Goal: Transaction & Acquisition: Purchase product/service

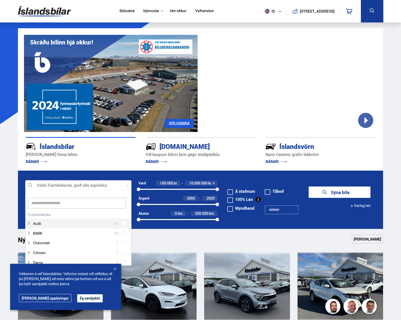
click at [93, 185] on div at bounding box center [78, 186] width 106 height 10
type input "*****"
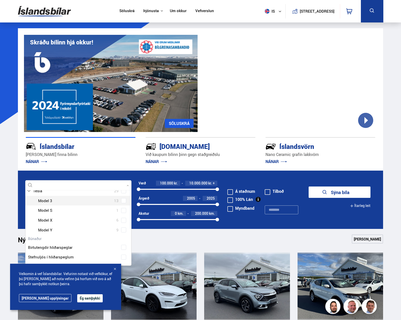
scroll to position [34, 0]
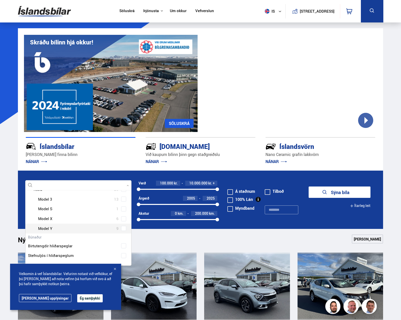
click at [46, 227] on div at bounding box center [83, 228] width 93 height 7
click at [117, 228] on div "Tesla Model 3 13 Tesla Model S 1 Tesla Model X 6 Tesla Model Y 9" at bounding box center [79, 223] width 106 height 39
click at [339, 190] on button "Sýna 9 bíla" at bounding box center [340, 192] width 62 height 11
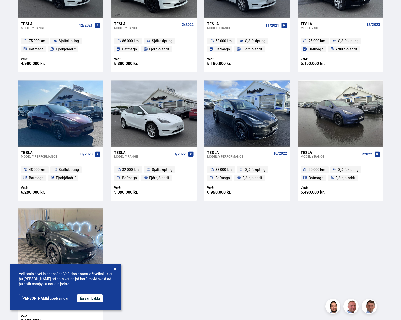
scroll to position [84, 0]
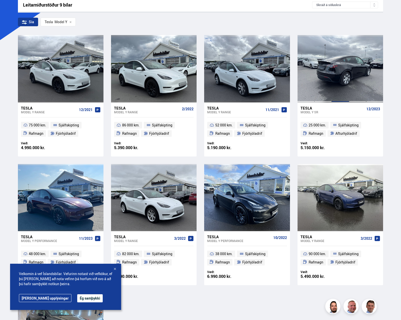
click at [335, 83] on div at bounding box center [340, 68] width 17 height 67
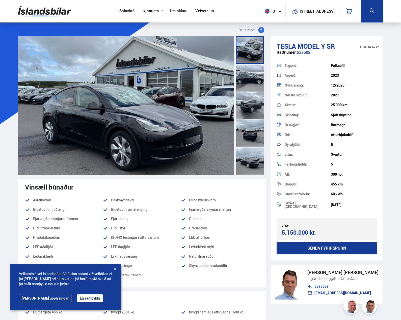
click at [114, 269] on div at bounding box center [114, 269] width 5 height 5
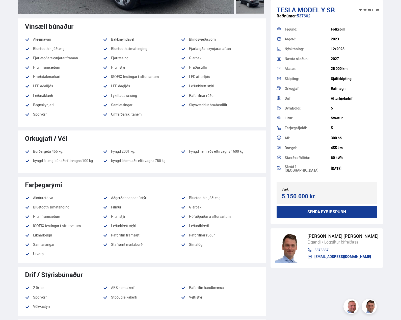
scroll to position [168, 0]
